Goal: Transaction & Acquisition: Purchase product/service

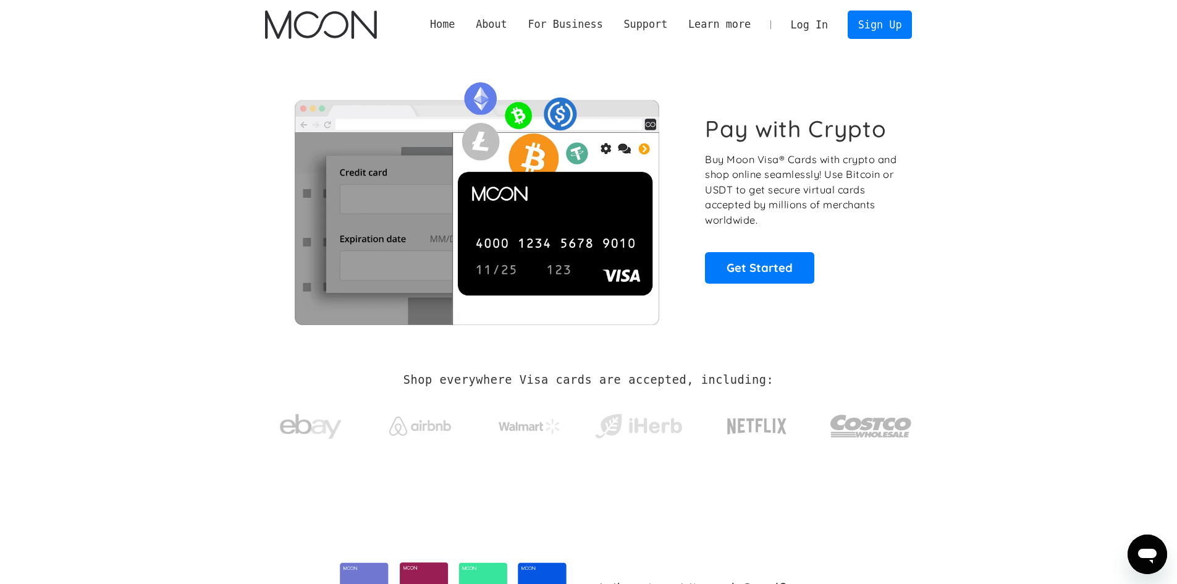
click at [829, 30] on link "Log In" at bounding box center [810, 24] width 58 height 27
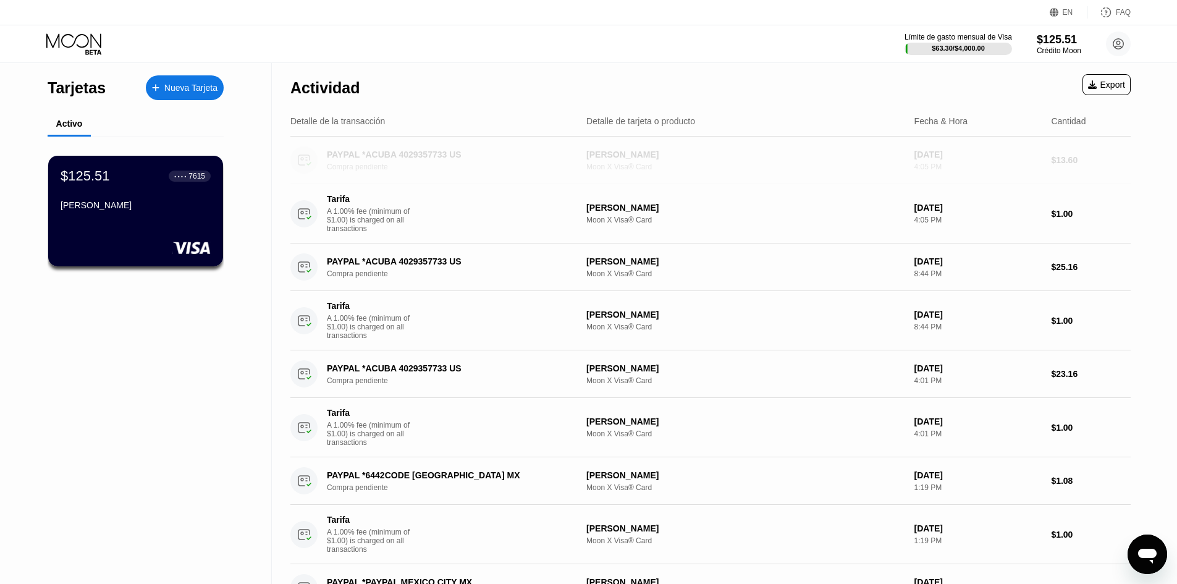
drag, startPoint x: 488, startPoint y: 158, endPoint x: 384, endPoint y: 158, distance: 103.8
click at [384, 158] on div "PAYPAL *ACUBA 4029357733 US Compra pendiente" at bounding box center [456, 161] width 258 height 22
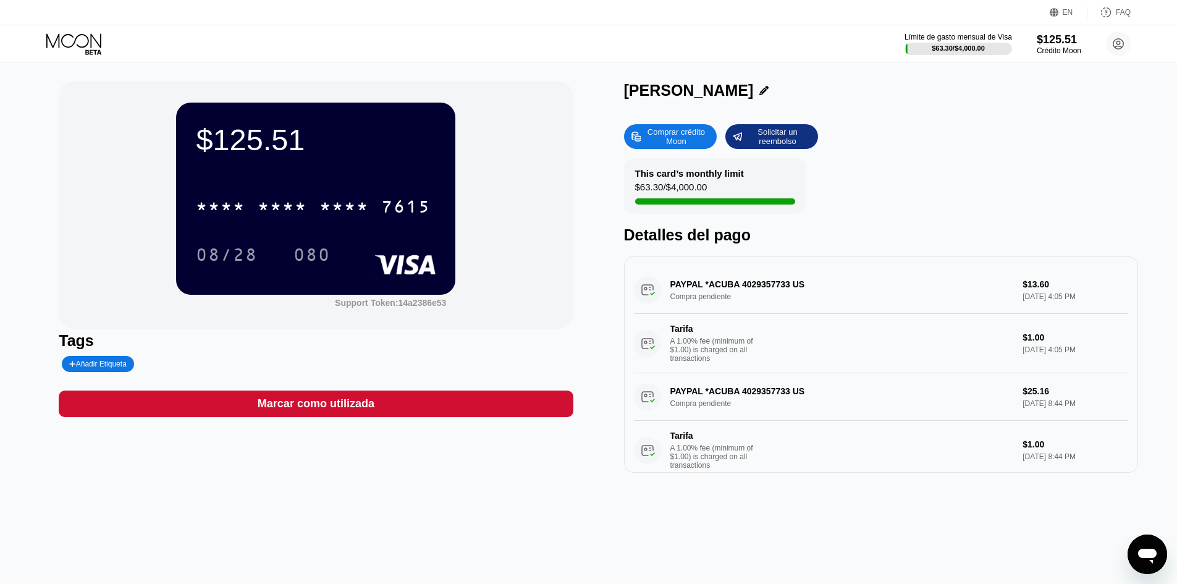
drag, startPoint x: 805, startPoint y: 288, endPoint x: 683, endPoint y: 286, distance: 122.4
click at [684, 286] on div "PAYPAL *ACUBA 4029357733 US Compra pendiente $13.60 [DATE] 4:05 PM Tarifa A 1.0…" at bounding box center [881, 319] width 494 height 107
click at [682, 286] on div "PAYPAL *ACUBA 4029357733 US Compra pendiente $13.60 [DATE] 4:05 PM Tarifa A 1.0…" at bounding box center [881, 319] width 494 height 107
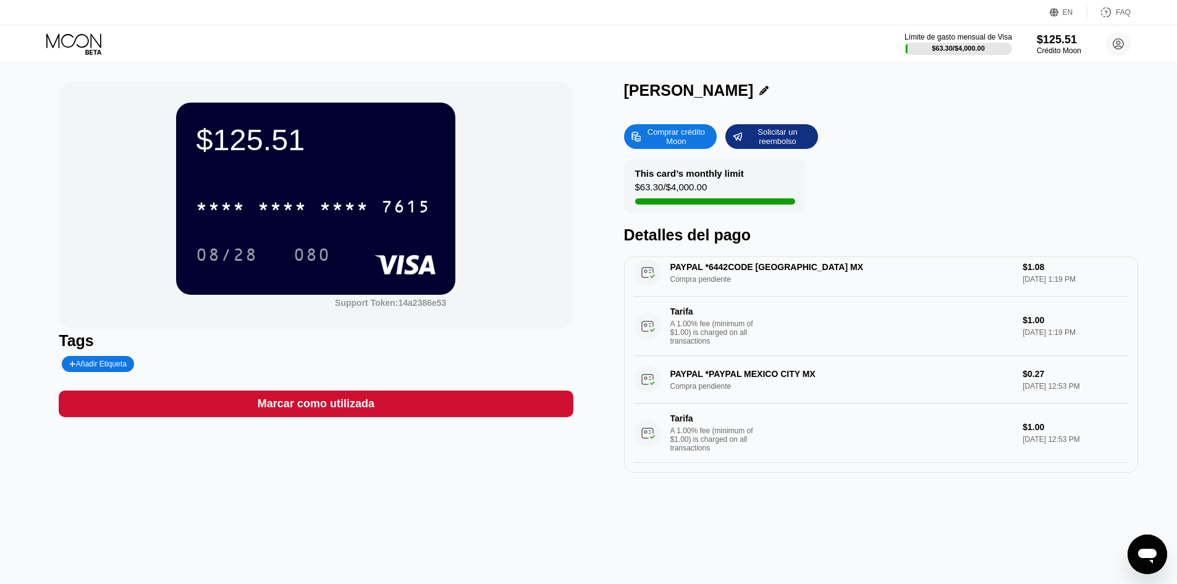
scroll to position [375, 0]
click at [769, 367] on div "PAYPAL *PAYPAL MEXICO CITY MX Compra pendiente $0.27 [DATE] 12:53 PM Tarifa A 1…" at bounding box center [881, 409] width 494 height 107
click at [761, 363] on div "PAYPAL *PAYPAL MEXICO CITY MX Compra pendiente $0.27 [DATE] 12:53 PM Tarifa A 1…" at bounding box center [881, 409] width 494 height 107
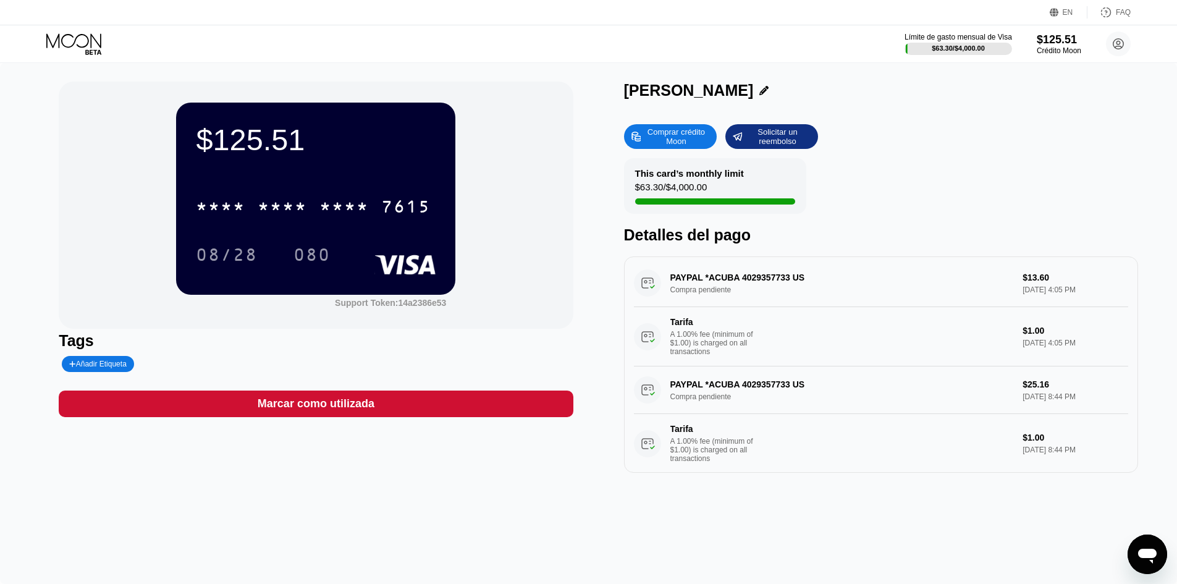
scroll to position [0, 0]
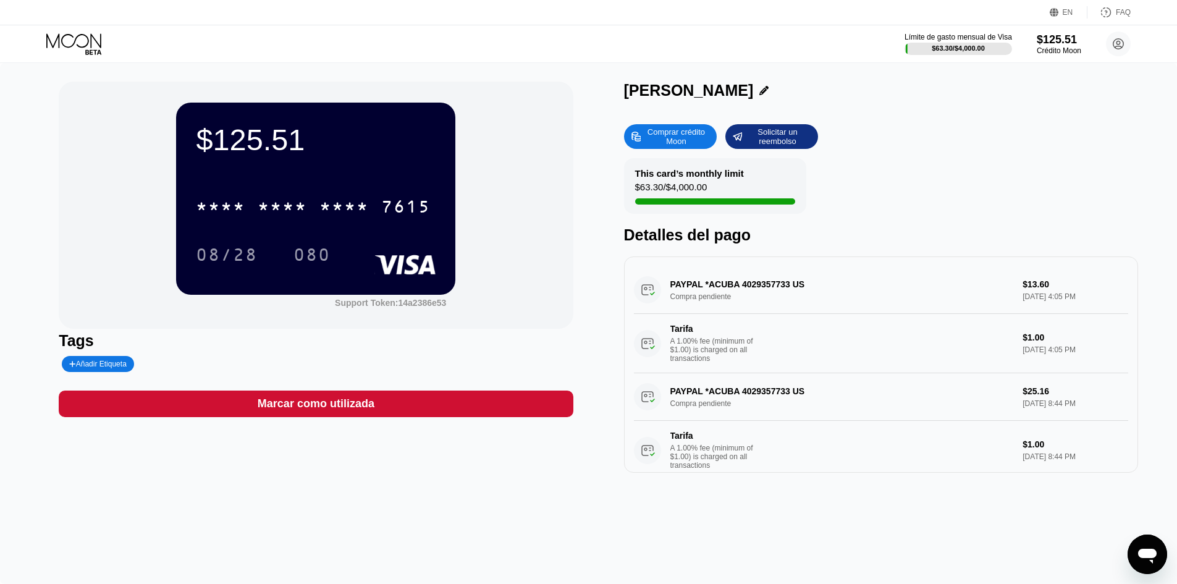
drag, startPoint x: 947, startPoint y: 312, endPoint x: 672, endPoint y: 299, distance: 275.3
click at [670, 303] on div "PAYPAL *ACUBA 4029357733 US Compra pendiente $13.60 [DATE] 4:05 PM Tarifa A 1.0…" at bounding box center [881, 319] width 494 height 107
click at [1086, 45] on div "Límite de gasto mensual de Visa $63.30 / $4,000.00 $125.51 Crédito Moon [EMAIL_…" at bounding box center [1018, 44] width 226 height 25
click at [1077, 46] on div "$125.51" at bounding box center [1059, 39] width 45 height 13
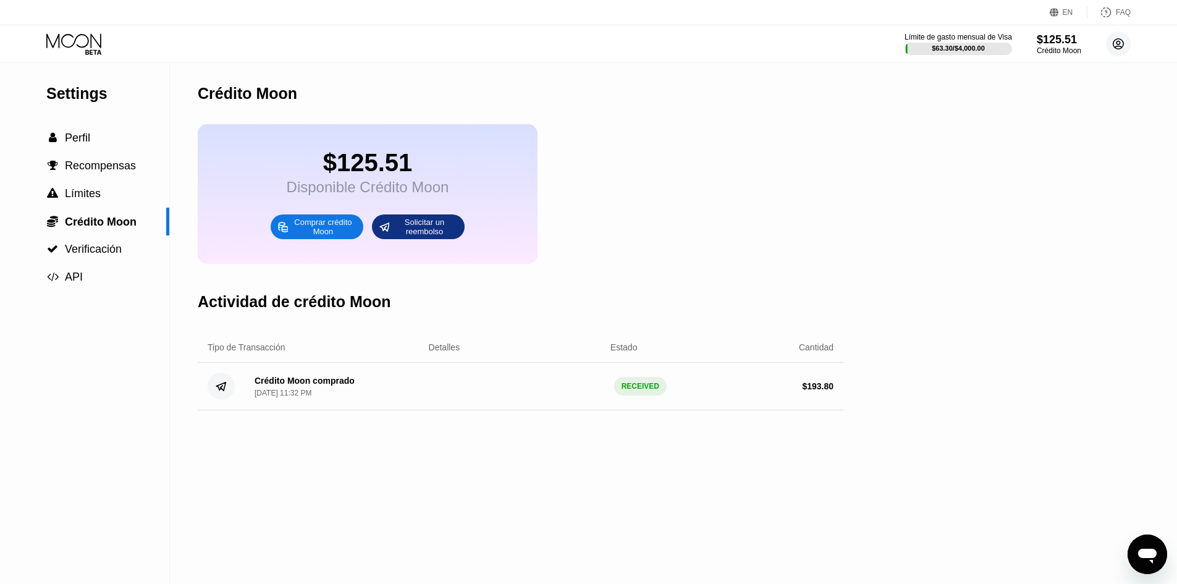
click at [1119, 54] on circle at bounding box center [1118, 44] width 25 height 25
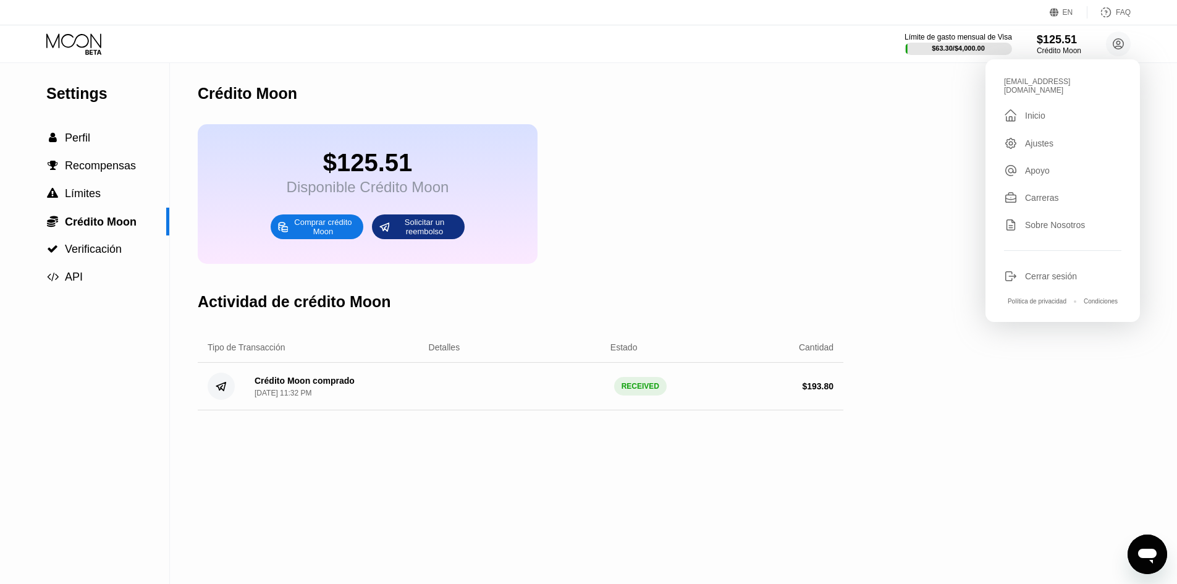
click at [1056, 274] on div "Cerrar sesión" at bounding box center [1051, 276] width 52 height 10
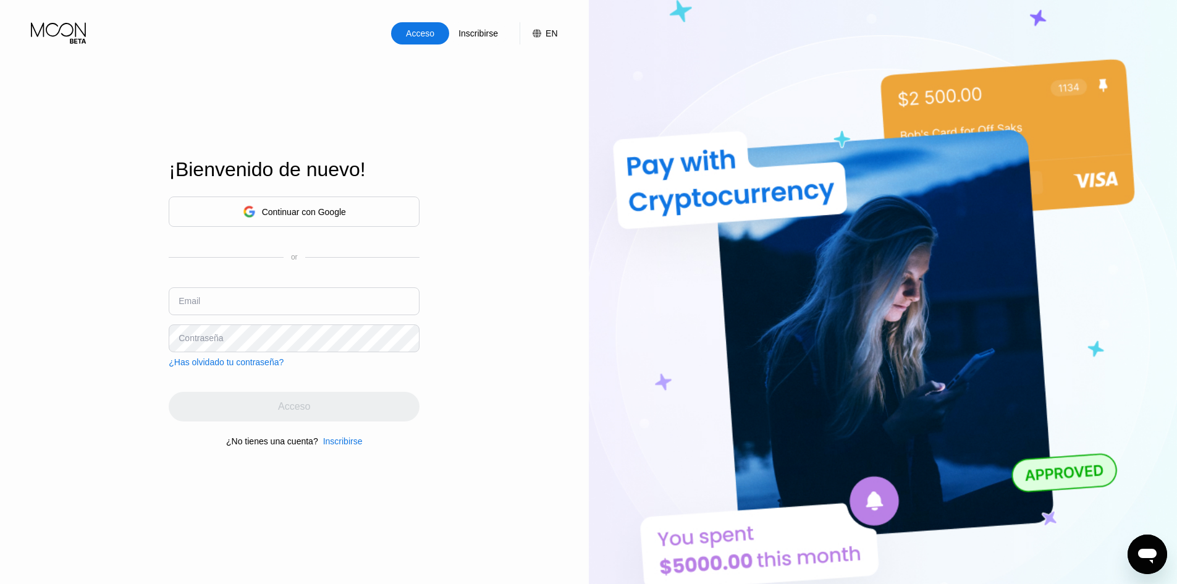
click at [327, 295] on input "text" at bounding box center [294, 301] width 251 height 28
paste input "[EMAIL_ADDRESS][DOMAIN_NAME]"
drag, startPoint x: 189, startPoint y: 309, endPoint x: 213, endPoint y: 313, distance: 24.4
click at [213, 313] on input "[EMAIL_ADDRESS][DOMAIN_NAME]" at bounding box center [294, 301] width 251 height 28
type input "[EMAIL_ADDRESS][DOMAIN_NAME]"
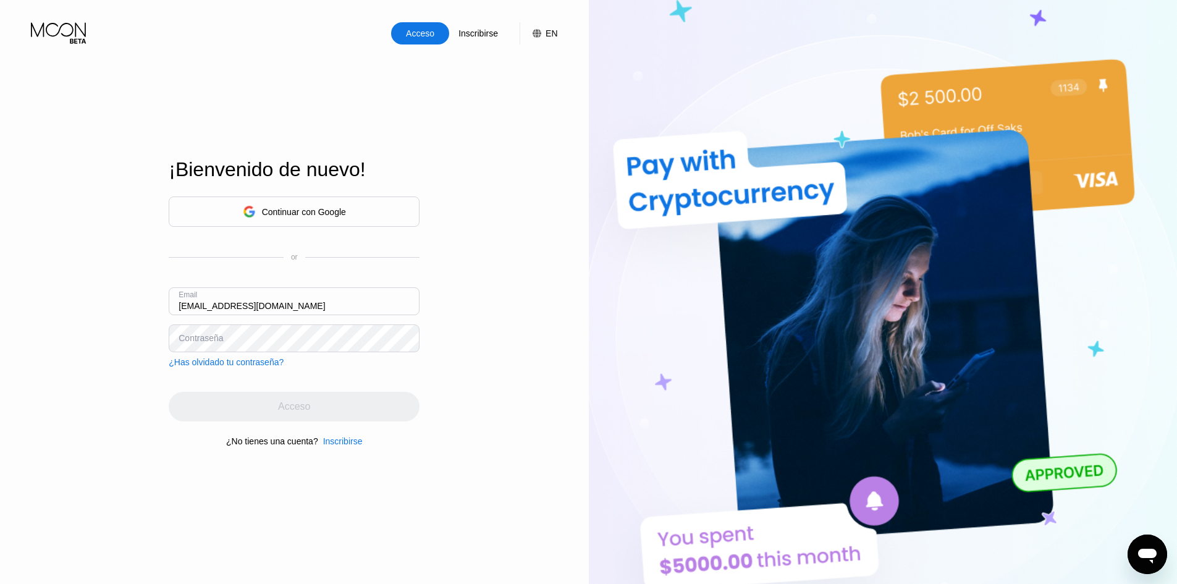
click at [206, 339] on div "Contraseña" at bounding box center [201, 338] width 45 height 10
click at [386, 420] on div "Acceso" at bounding box center [294, 407] width 251 height 30
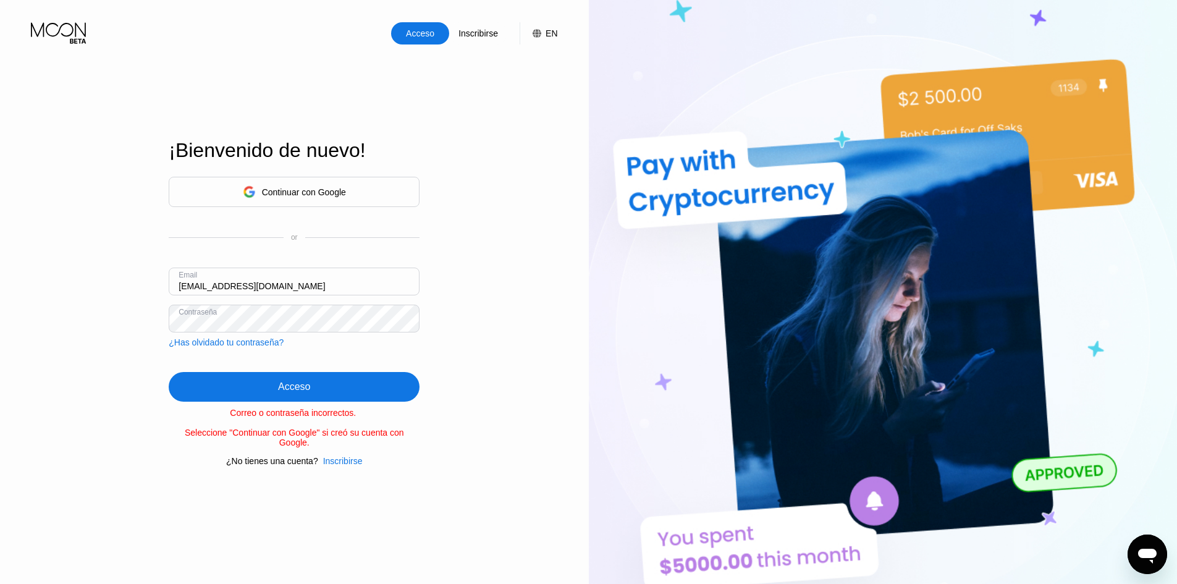
click at [319, 337] on div "Continuar con Google or Email cs.rubi1989@allwayssur.com Contraseña ¿Has olvida…" at bounding box center [294, 262] width 251 height 171
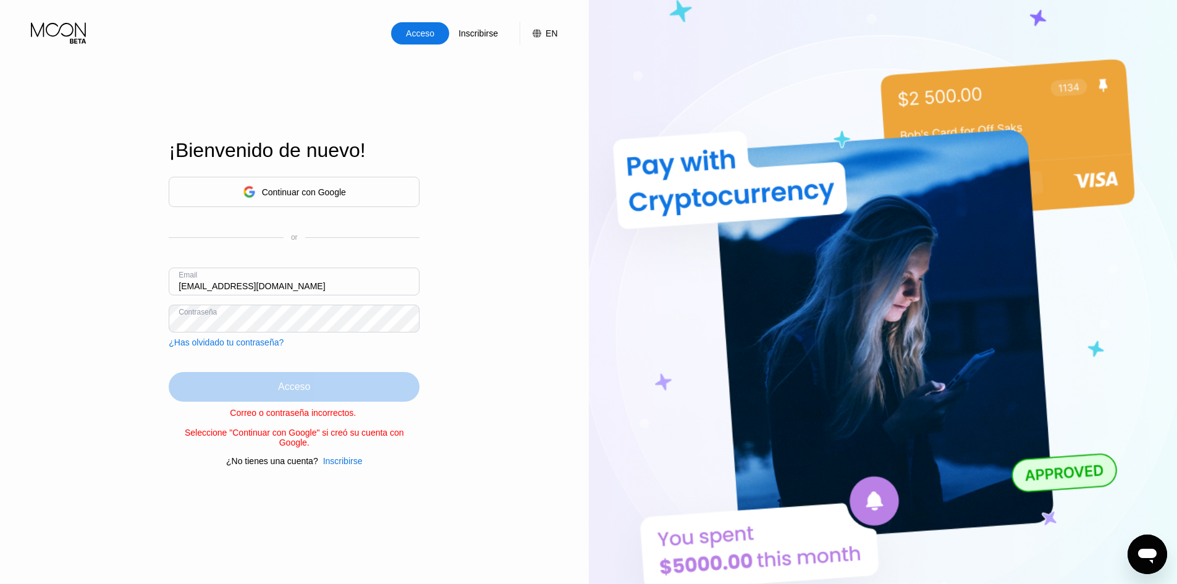
click at [311, 386] on div "Acceso" at bounding box center [294, 387] width 251 height 30
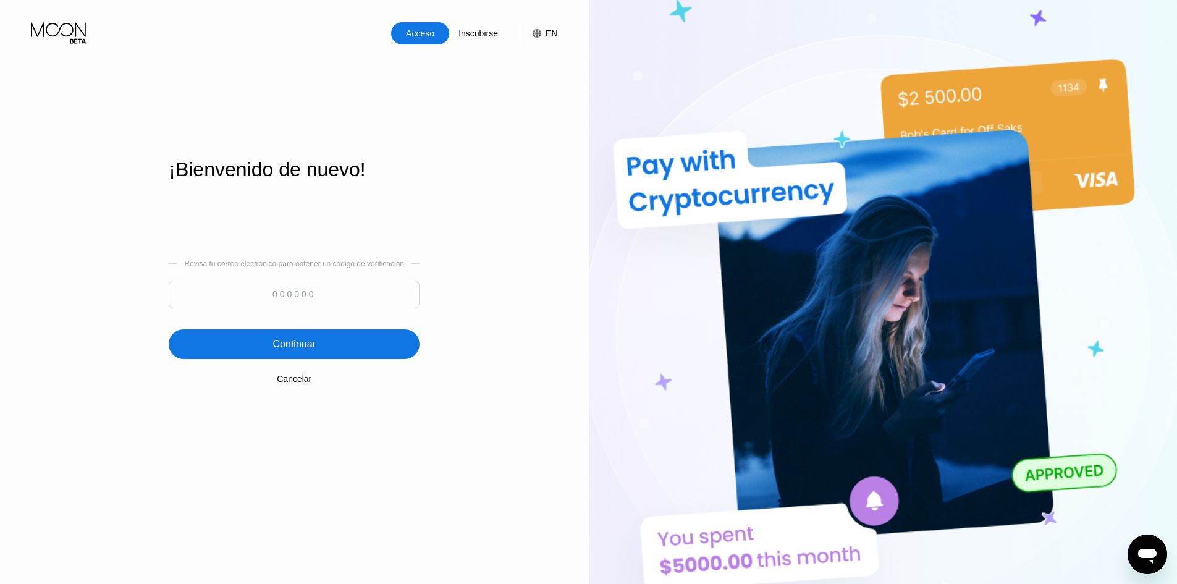
click at [332, 306] on input at bounding box center [294, 295] width 251 height 28
paste input "962279"
type input "962279"
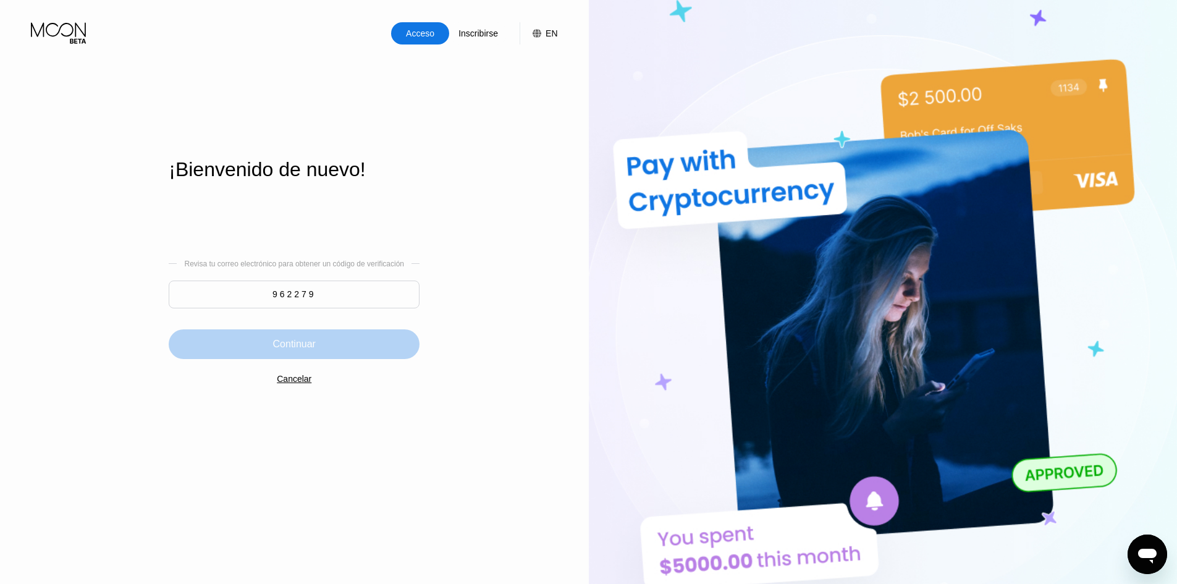
click at [320, 336] on div "Continuar" at bounding box center [294, 344] width 251 height 30
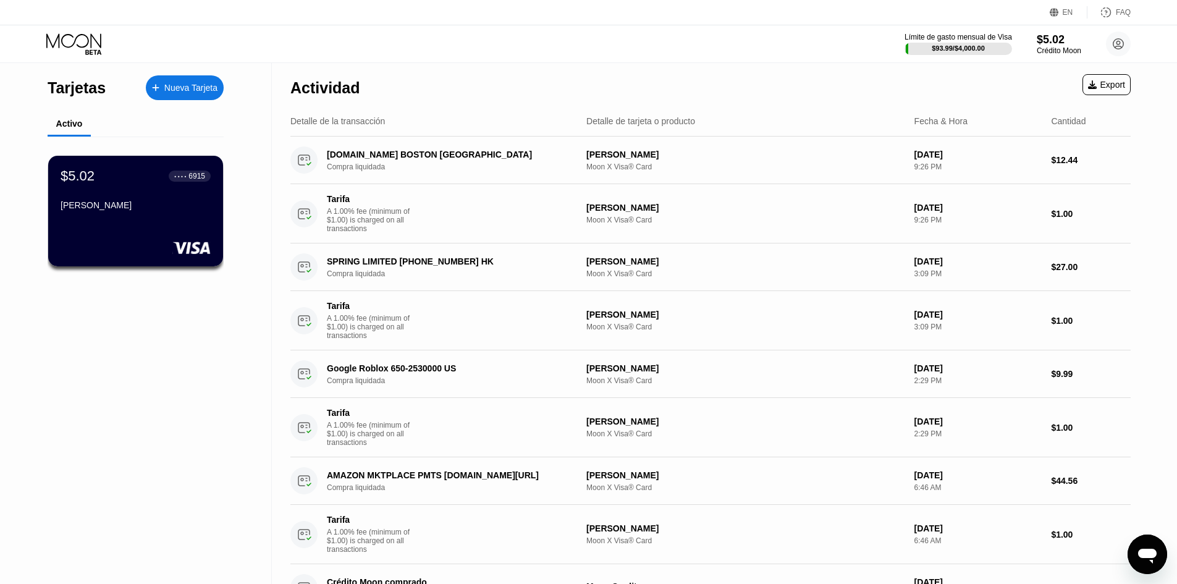
drag, startPoint x: 1053, startPoint y: 66, endPoint x: 1051, endPoint y: 56, distance: 10.8
click at [1052, 63] on div "Actividad Export" at bounding box center [710, 84] width 841 height 43
click at [1051, 55] on div "Crédito Moon" at bounding box center [1058, 50] width 45 height 9
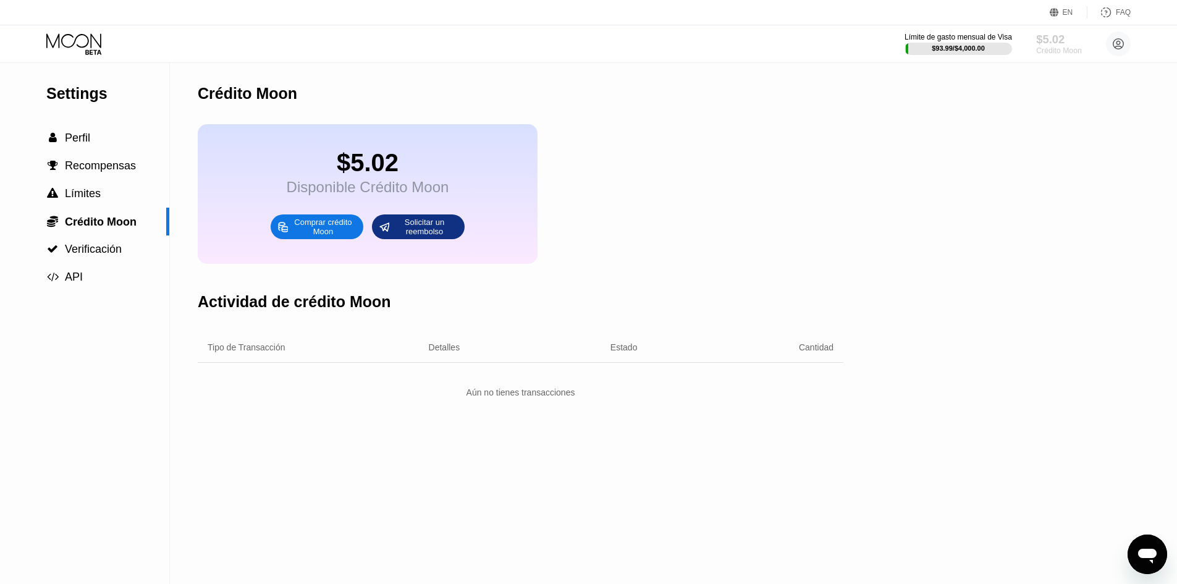
click at [1049, 47] on div "Crédito Moon" at bounding box center [1058, 50] width 45 height 9
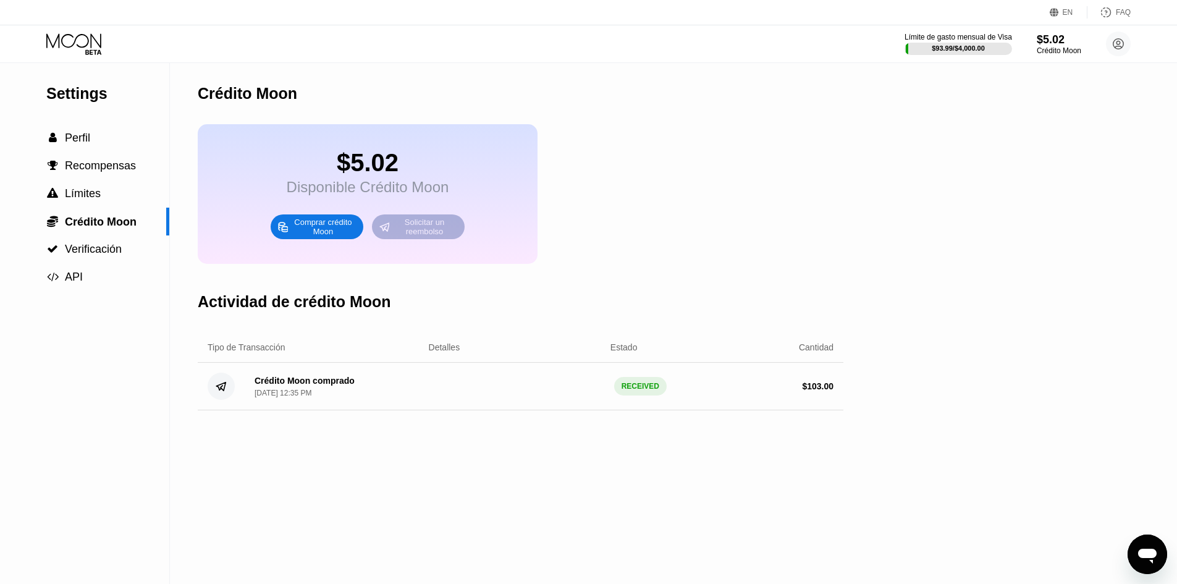
click at [435, 237] on div "Solicitar un reembolso" at bounding box center [425, 227] width 68 height 20
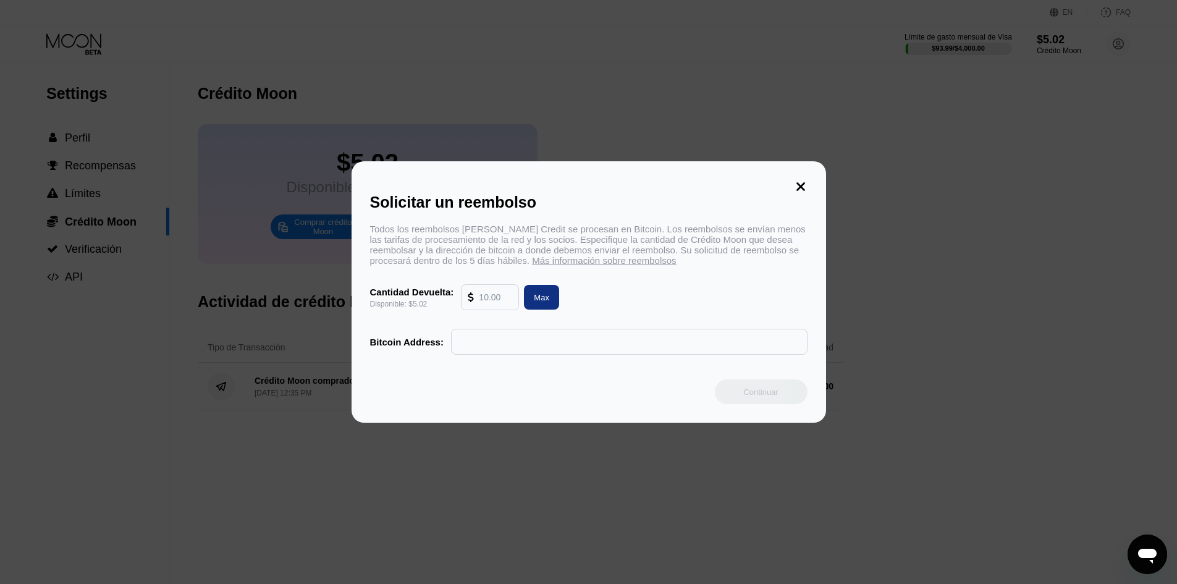
click at [795, 185] on icon at bounding box center [801, 187] width 14 height 14
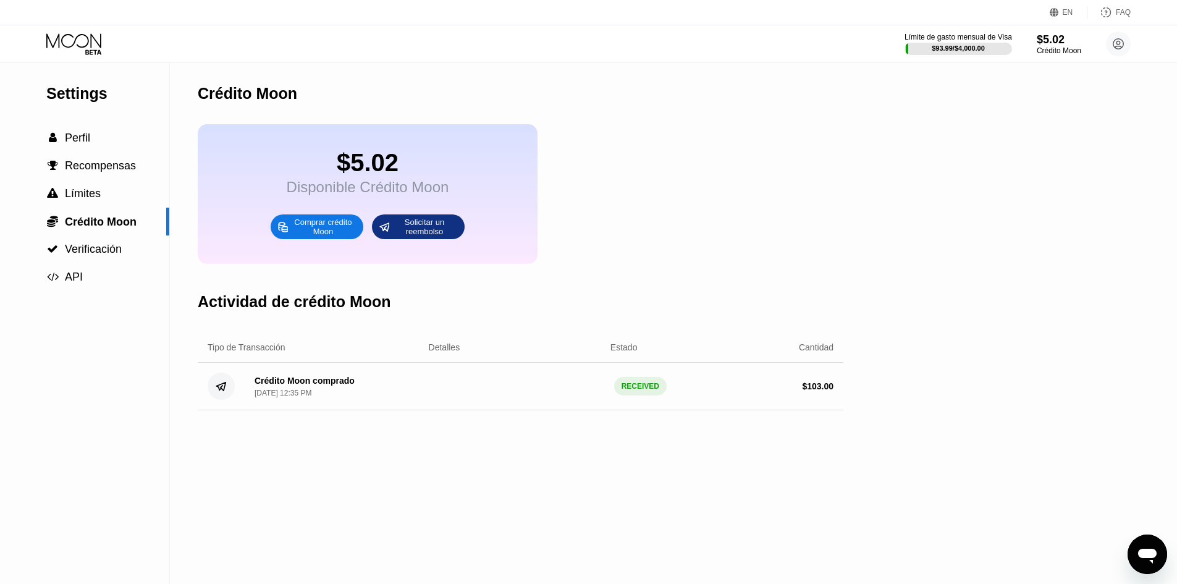
click at [313, 237] on div "Comprar crédito Moon" at bounding box center [323, 227] width 68 height 20
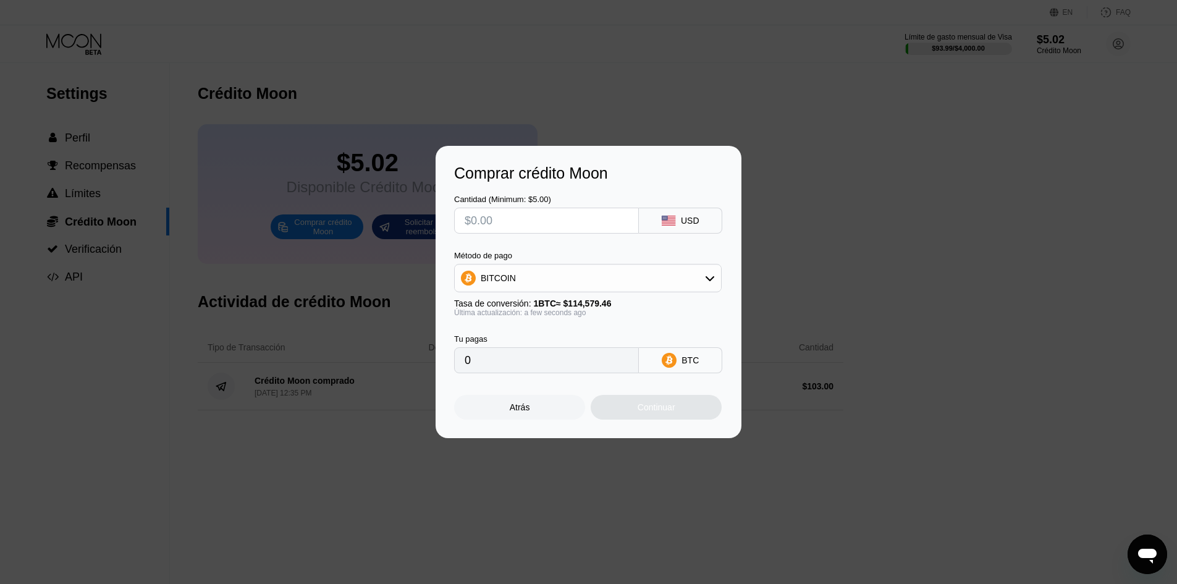
click at [544, 273] on div "BITCOIN" at bounding box center [588, 278] width 266 height 25
click at [522, 347] on div "USDT on TRON" at bounding box center [588, 339] width 260 height 25
type input "0.00"
click at [540, 228] on input "text" at bounding box center [547, 220] width 164 height 25
click at [604, 218] on input "text" at bounding box center [547, 220] width 164 height 25
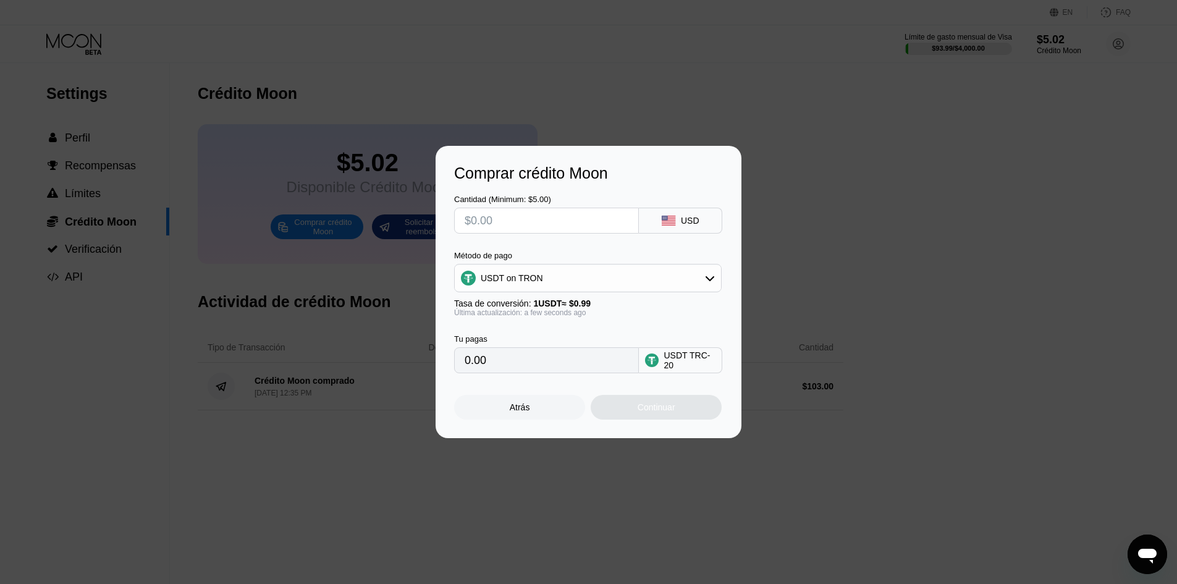
paste input "$416.205"
type input "$416.205"
type input "420.41"
drag, startPoint x: 480, startPoint y: 222, endPoint x: 570, endPoint y: 218, distance: 89.7
click at [570, 218] on input "$416.205" at bounding box center [547, 220] width 164 height 25
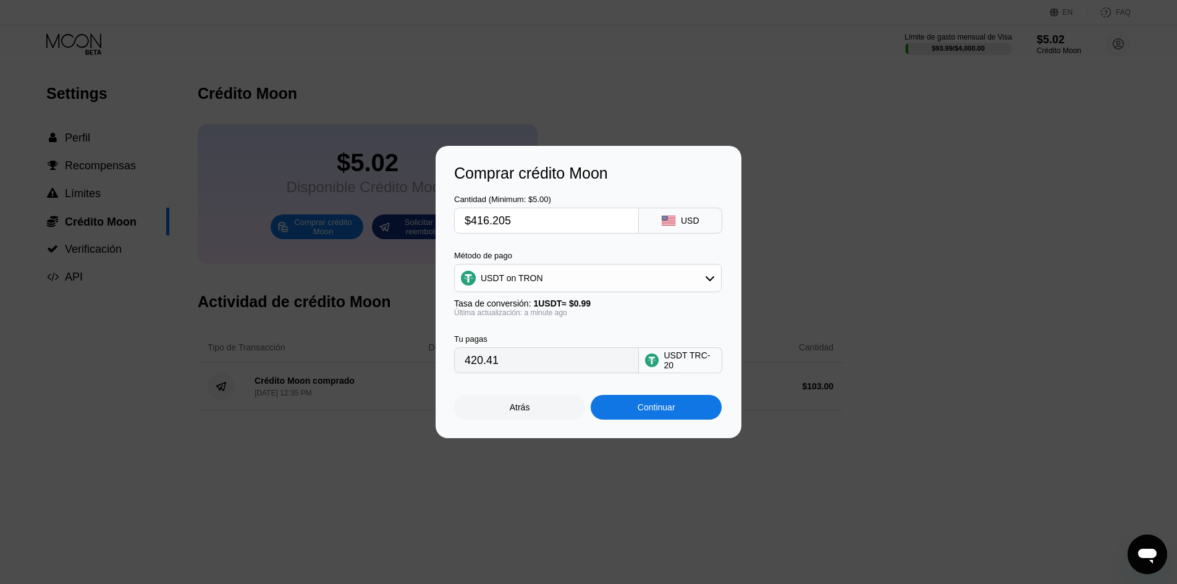
type input "$41"
type input "41.41"
type input "$4"
type input "4.04"
type input "$42"
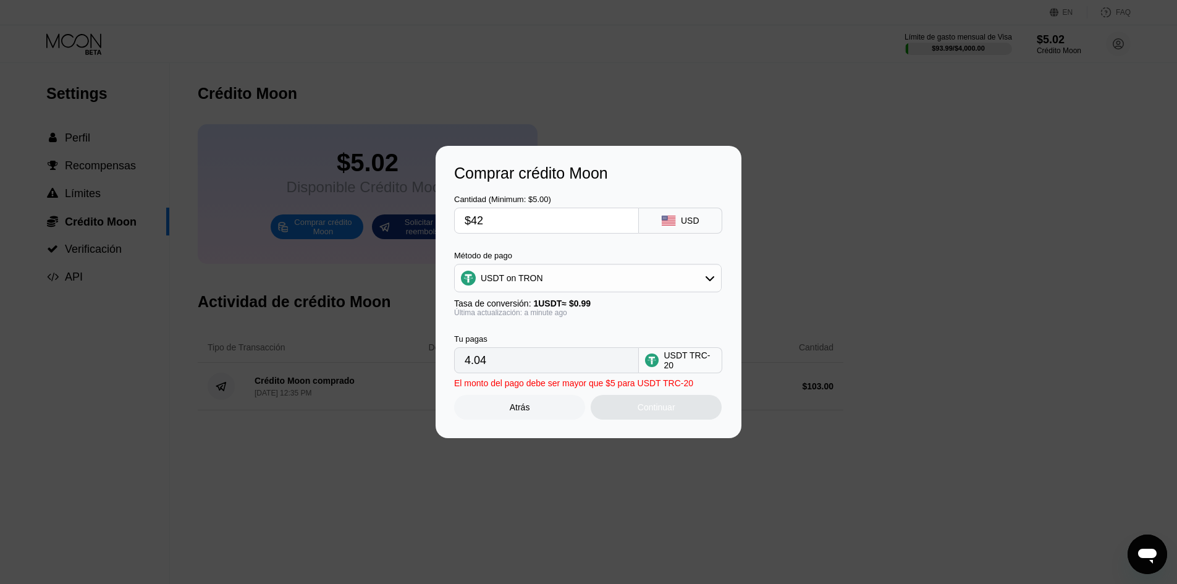
type input "42.42"
type input "$420"
type input "424.24"
type input "$420"
click at [544, 371] on input "424.24" at bounding box center [547, 360] width 164 height 25
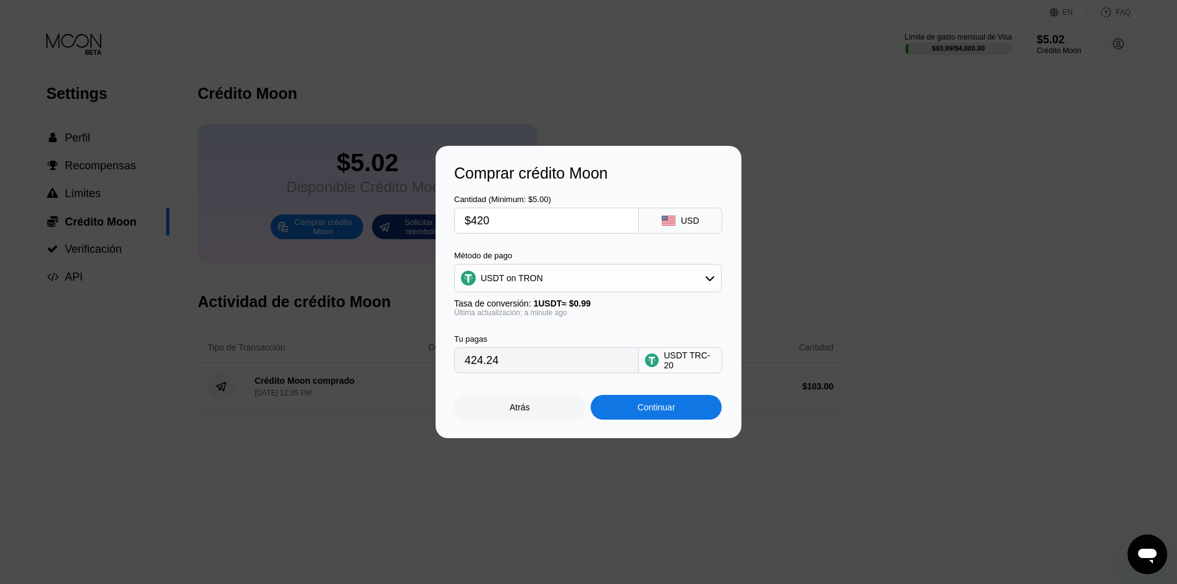
click at [544, 371] on input "424.24" at bounding box center [547, 360] width 164 height 25
